Goal: Navigation & Orientation: Find specific page/section

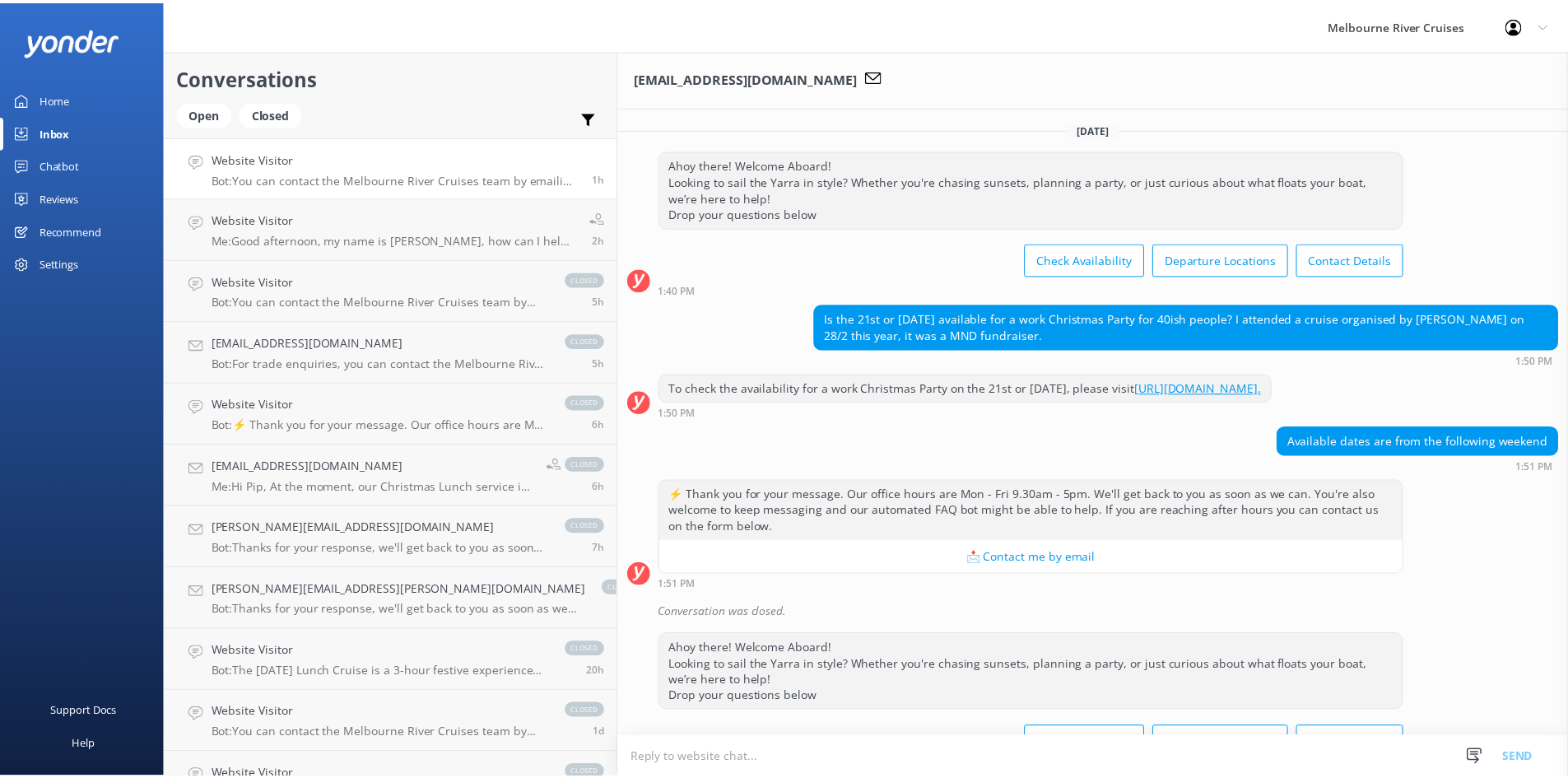
scroll to position [579, 0]
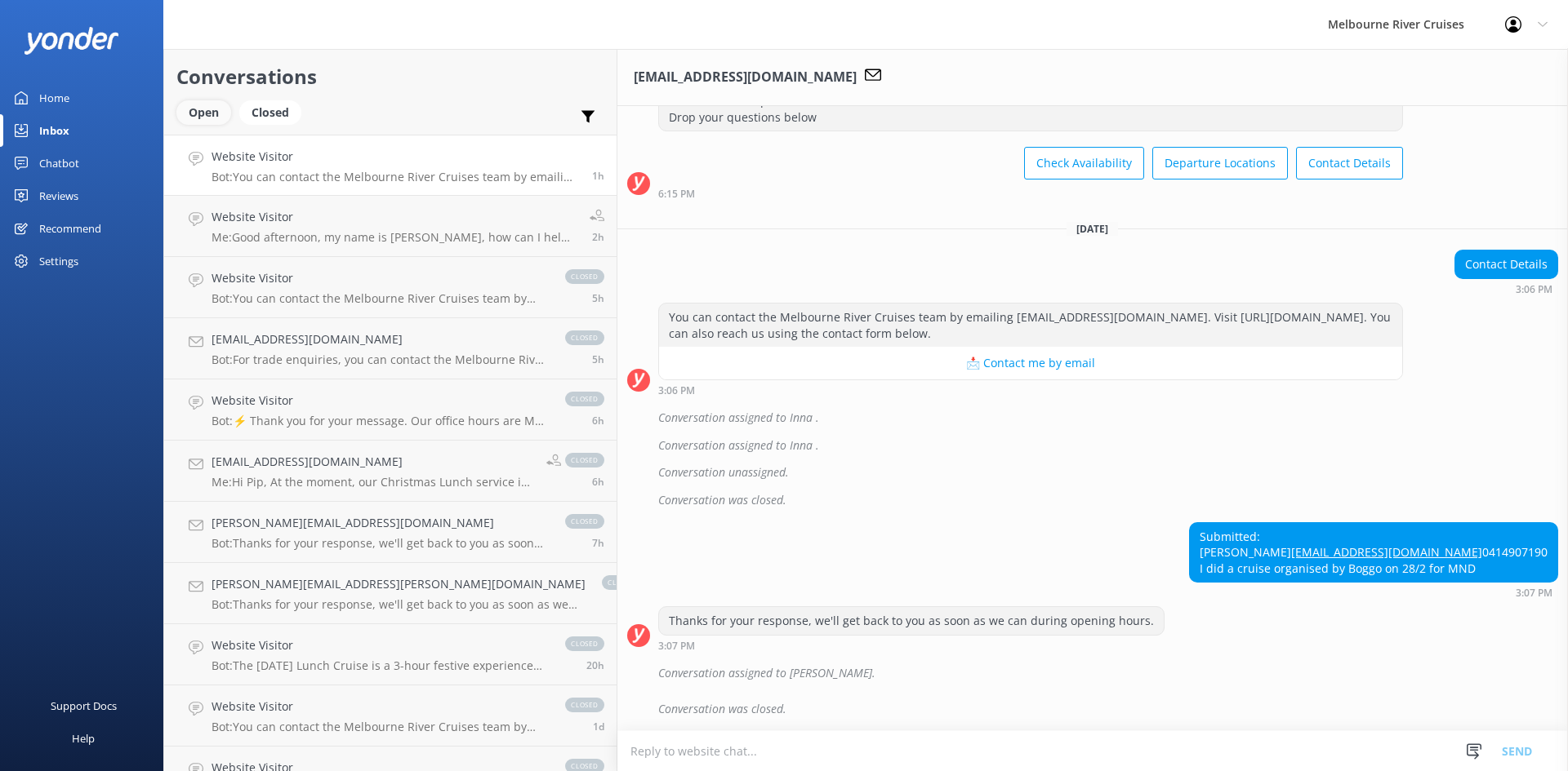
click at [216, 110] on div "Open" at bounding box center [203, 112] width 54 height 25
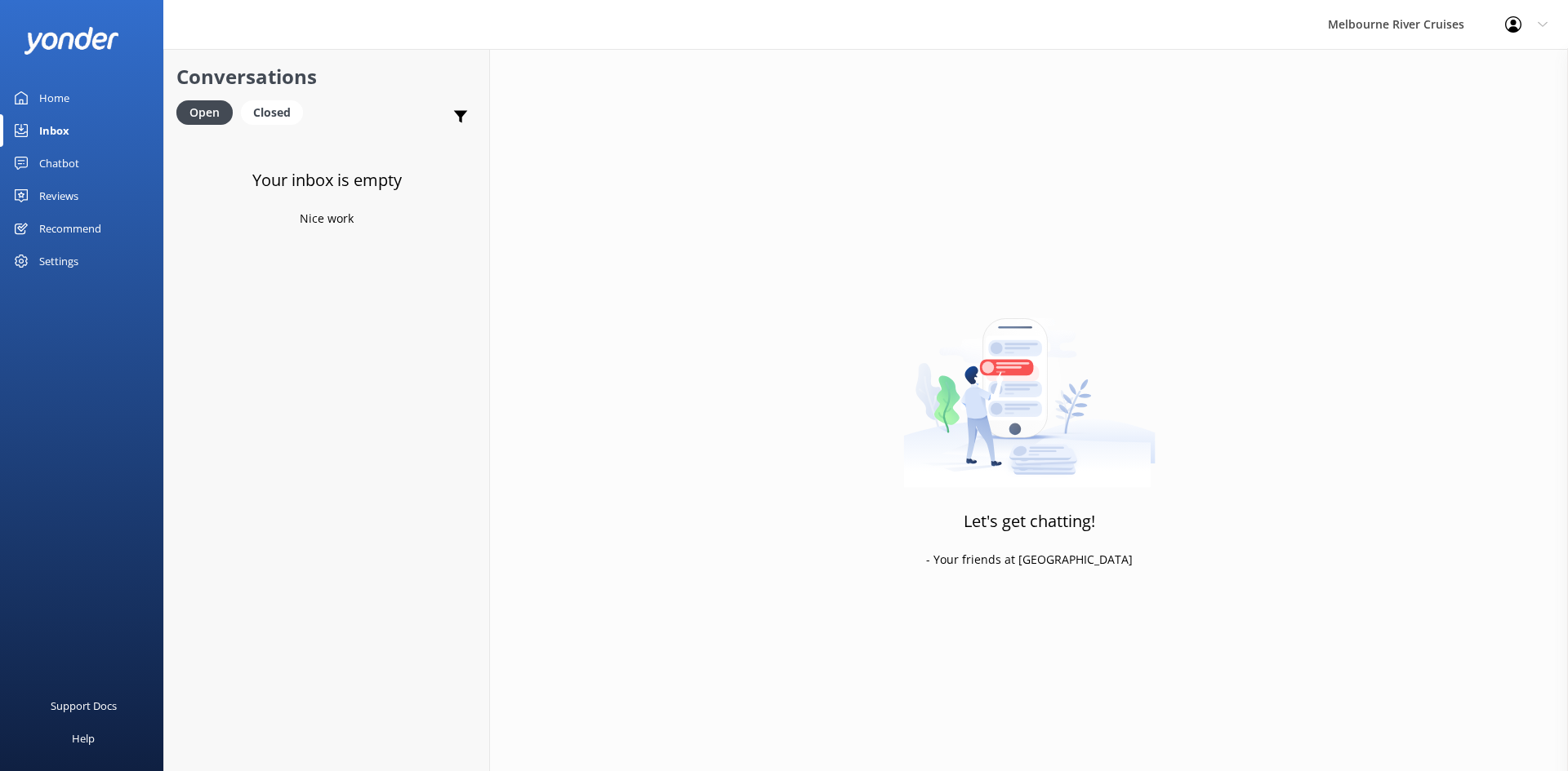
drag, startPoint x: 77, startPoint y: 123, endPoint x: 84, endPoint y: 112, distance: 13.0
click at [78, 121] on link "Inbox" at bounding box center [81, 130] width 163 height 33
click at [88, 98] on link "Home" at bounding box center [81, 97] width 163 height 33
